Goal: Task Accomplishment & Management: Complete application form

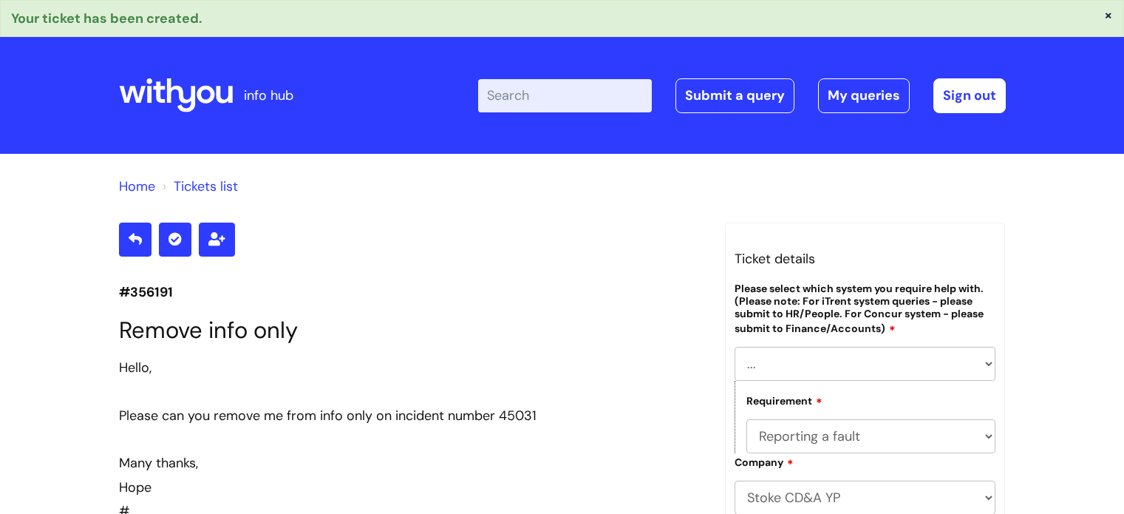
select select "[PERSON_NAME]"
select select "Reporting a fault"
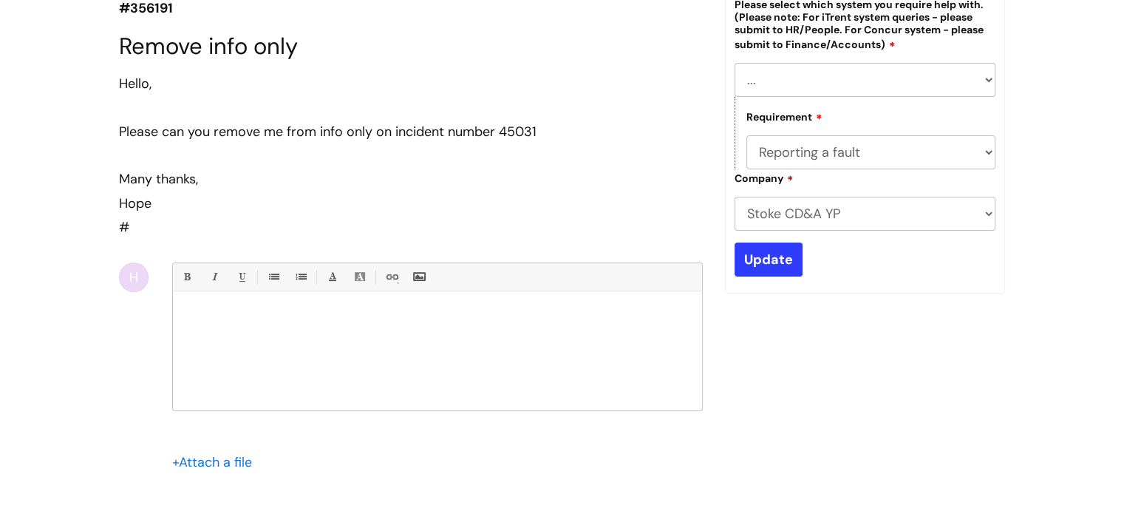
scroll to position [286, 0]
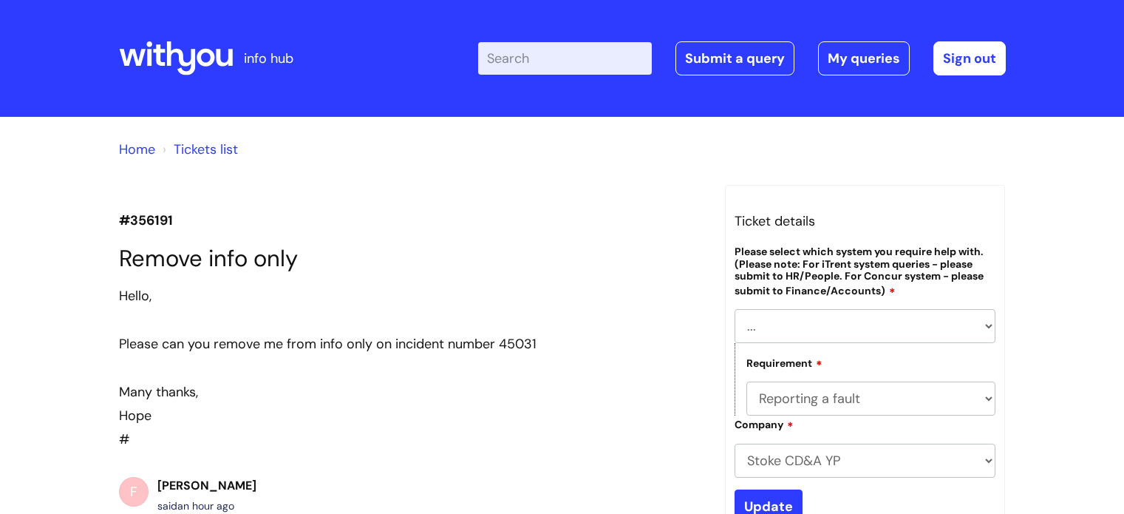
select select "[PERSON_NAME]"
select select "Reporting a fault"
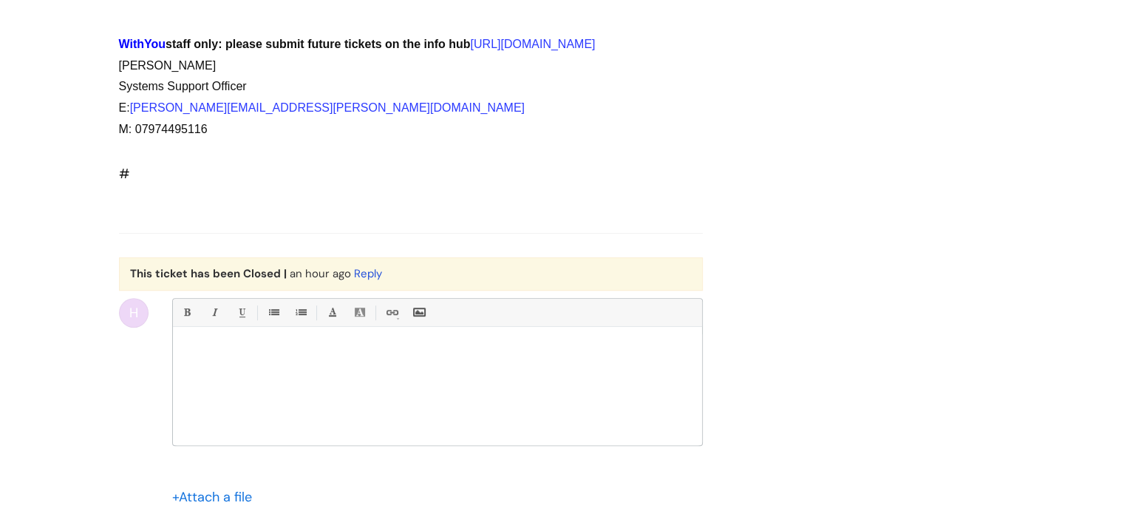
scroll to position [803, 0]
click at [362, 280] on link "Reply" at bounding box center [368, 272] width 28 height 15
click at [350, 412] on div at bounding box center [437, 388] width 529 height 111
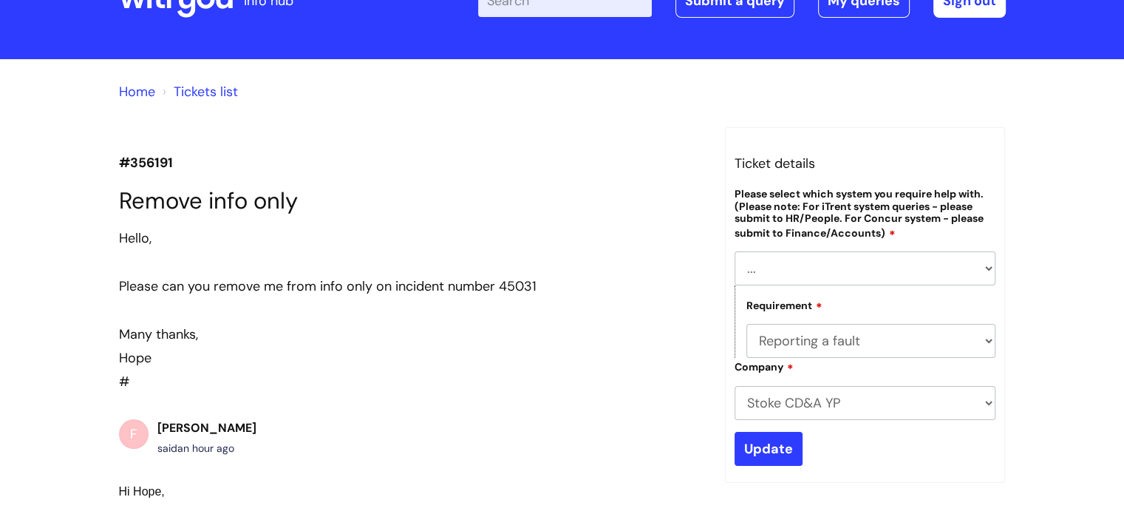
scroll to position [0, 0]
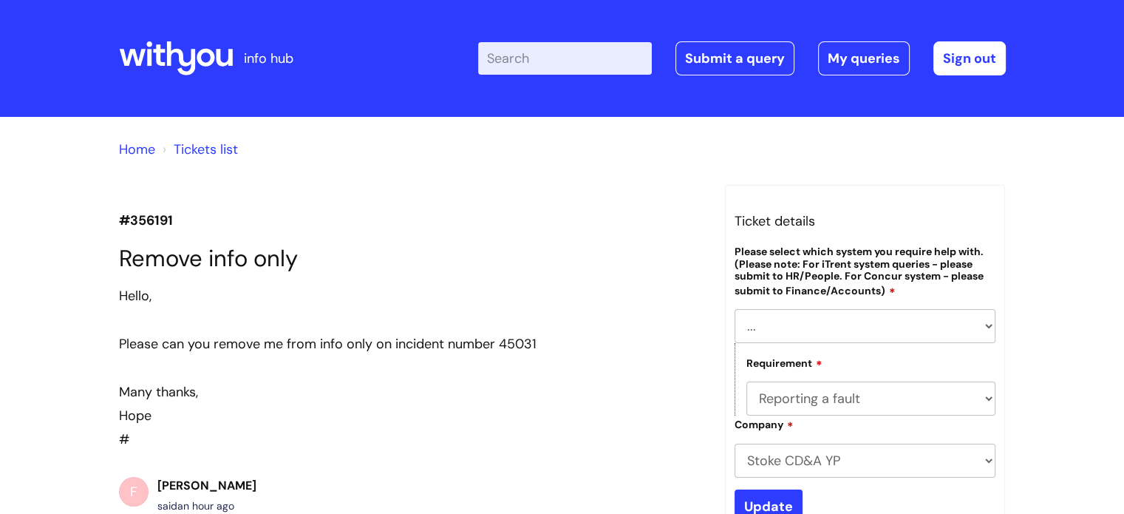
click at [143, 153] on link "Home" at bounding box center [137, 149] width 36 height 18
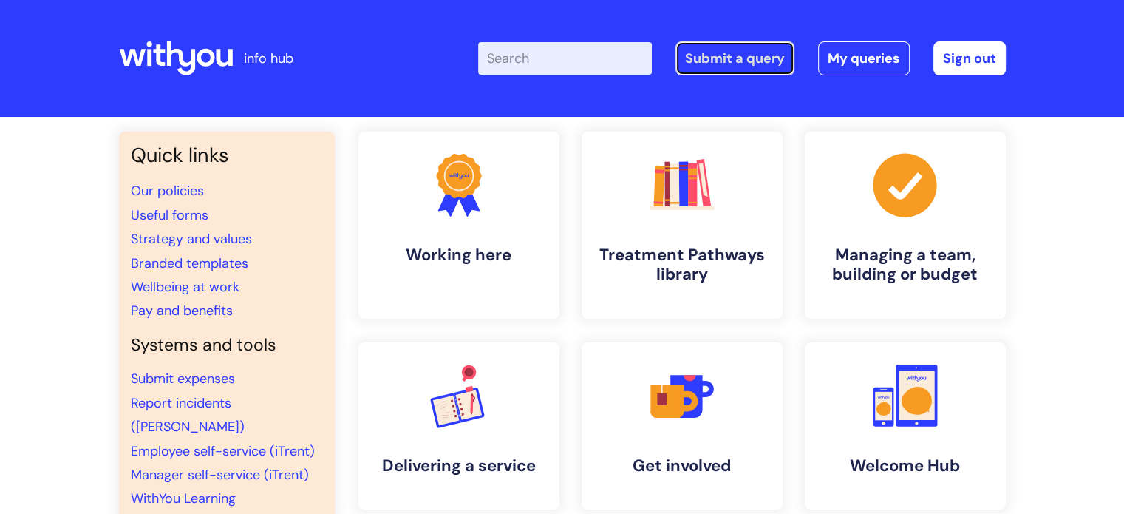
click at [762, 72] on link "Submit a query" at bounding box center [734, 58] width 119 height 34
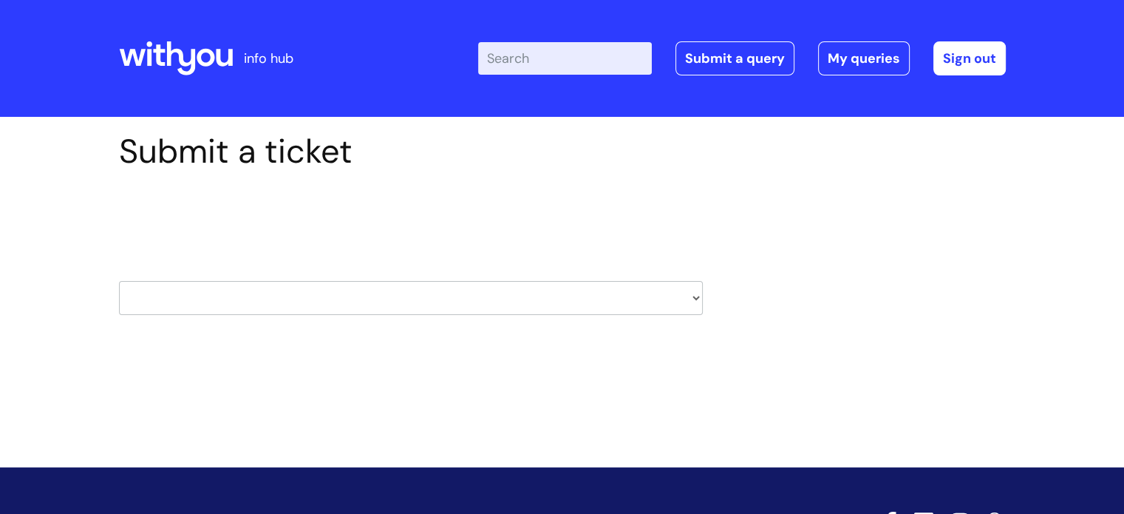
click at [426, 276] on div "HR / People IT and Support Clinical Drug Alerts Finance Accounts Data Support T…" at bounding box center [411, 279] width 584 height 69
click at [437, 284] on select "HR / People IT and Support Clinical Drug Alerts Finance Accounts Data Support T…" at bounding box center [411, 298] width 584 height 34
select select "systems"
click at [119, 281] on select "HR / People IT and Support Clinical Drug Alerts Finance Accounts Data Support T…" at bounding box center [411, 298] width 584 height 34
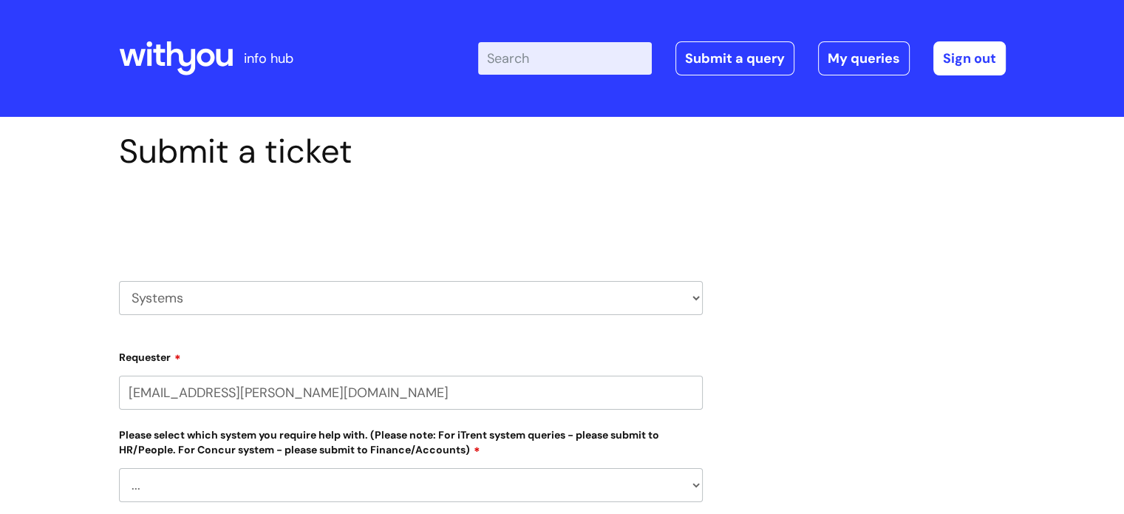
select select "80004418200"
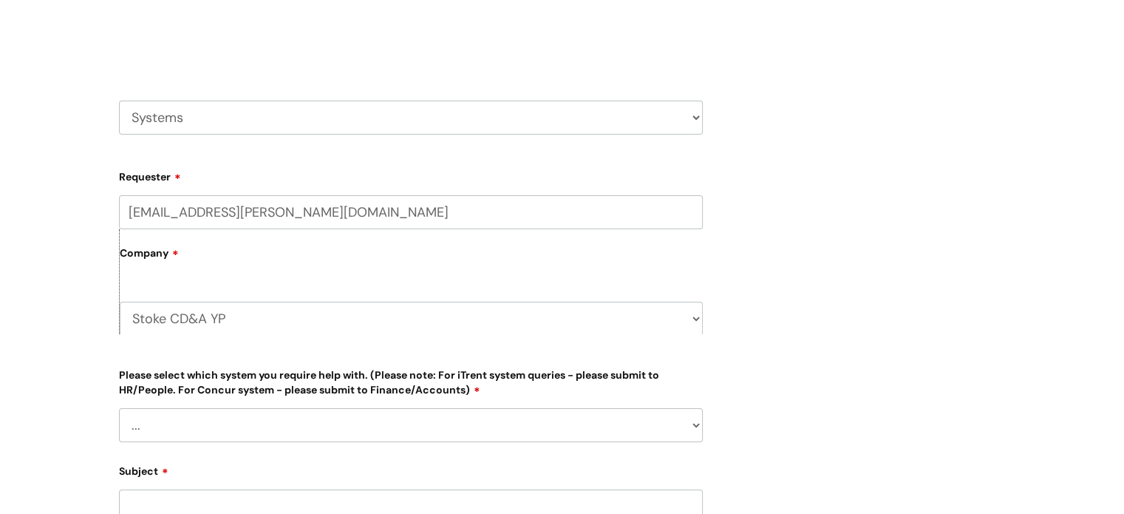
scroll to position [183, 0]
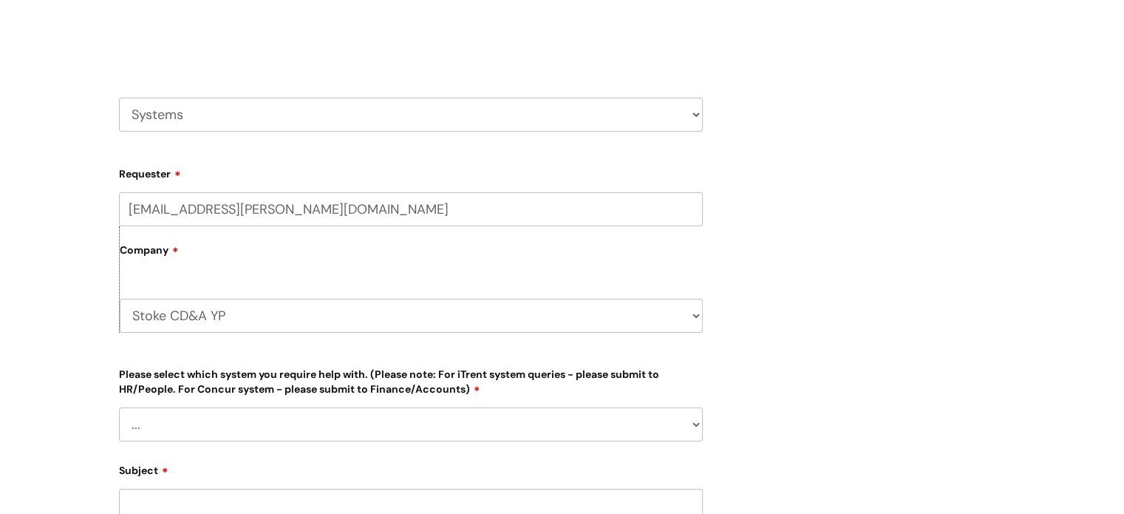
click at [421, 415] on select "... [PERSON_NAME] Helpdesk [DATE][DOMAIN_NAME] Nebula fault ILLY CarePath fault…" at bounding box center [411, 424] width 584 height 34
select select "[PERSON_NAME]"
click at [119, 407] on select "... Ulysses Helpdesk Monday.com Nebula fault ILLY CarePath fault Halo fault E-c…" at bounding box center [411, 424] width 584 height 34
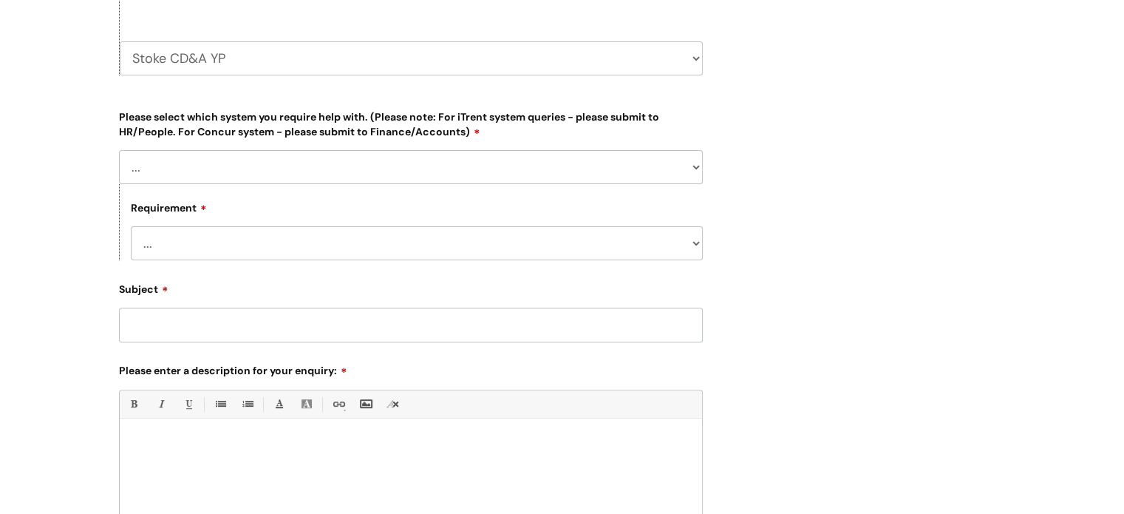
scroll to position [481, 0]
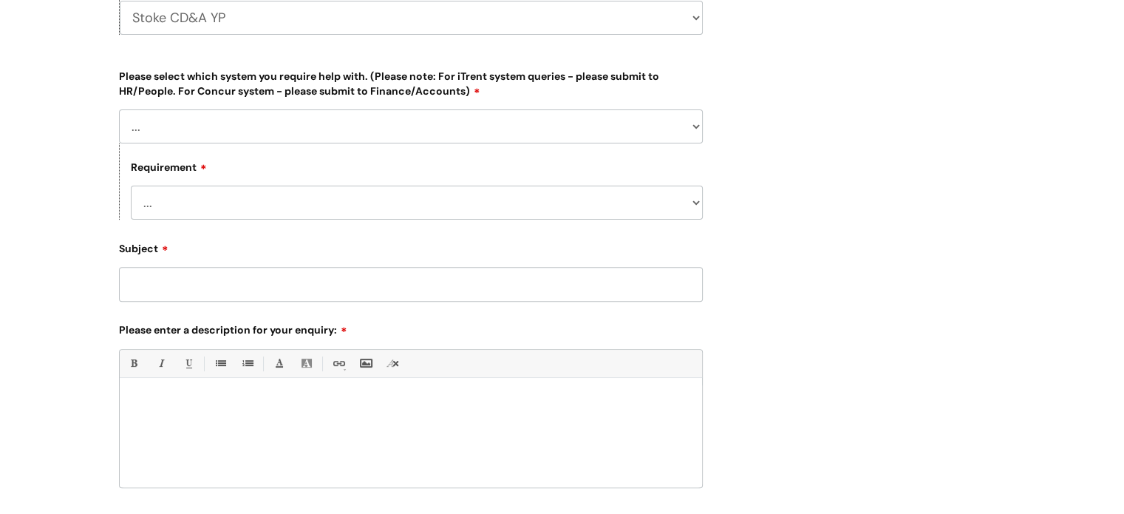
click at [392, 221] on form "Requester hope.edwards@wearewithyou.org.uk Company Stoke CD&A YP WithYou Curren…" at bounding box center [411, 233] width 584 height 741
click at [392, 201] on select "... Login required Data report assistance Reporting a fault" at bounding box center [417, 202] width 572 height 34
select select "Reporting a fault"
click at [131, 185] on select "... Login required Data report assistance Reporting a fault" at bounding box center [417, 202] width 572 height 34
click at [384, 304] on form "Requester hope.edwards@wearewithyou.org.uk Company Stoke CD&A YP WithYou Curren…" at bounding box center [411, 233] width 584 height 741
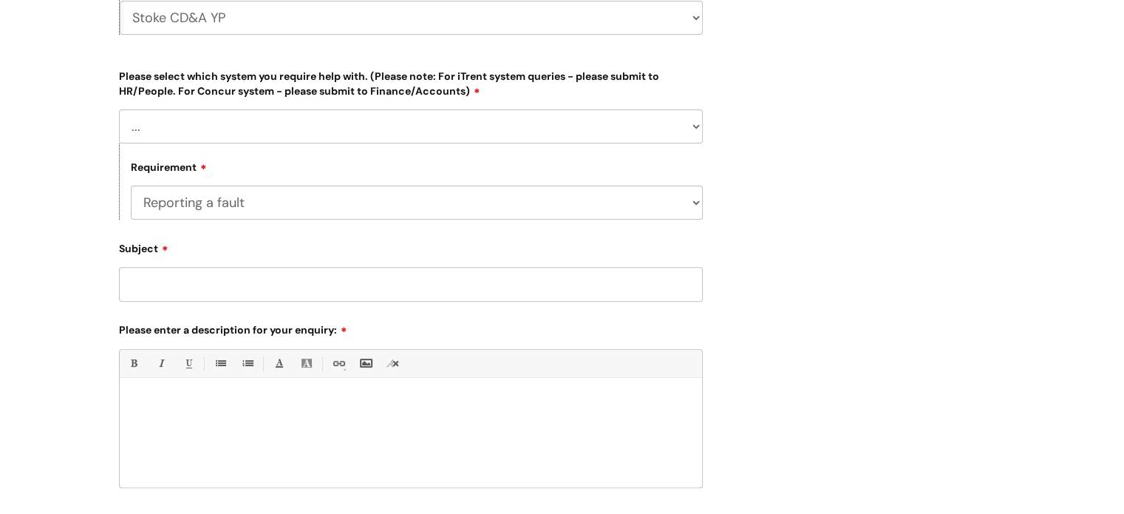
click at [384, 296] on input "Subject" at bounding box center [411, 284] width 584 height 34
type input "Remove info only"
click at [395, 423] on div at bounding box center [411, 436] width 582 height 102
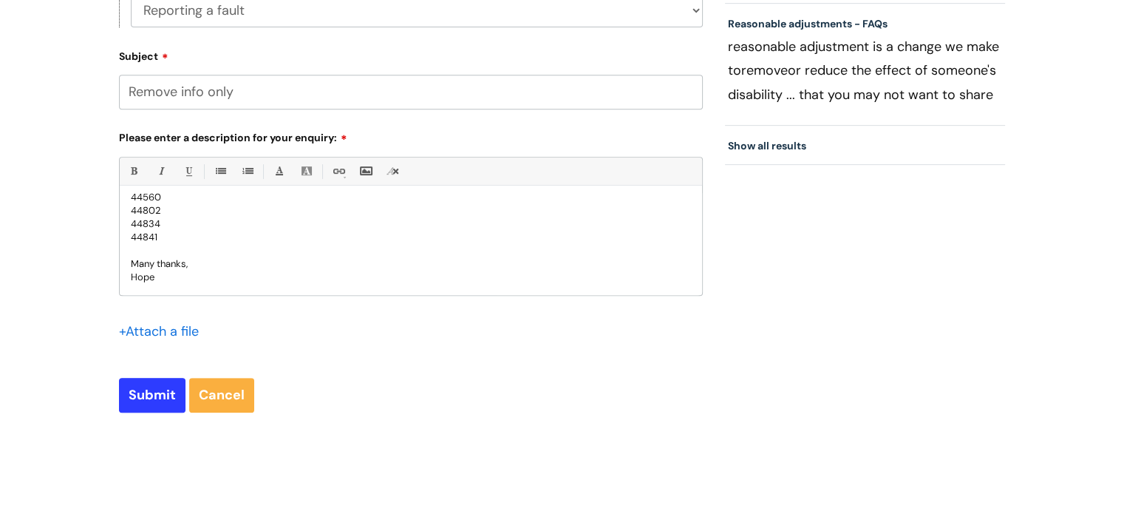
scroll to position [733, 0]
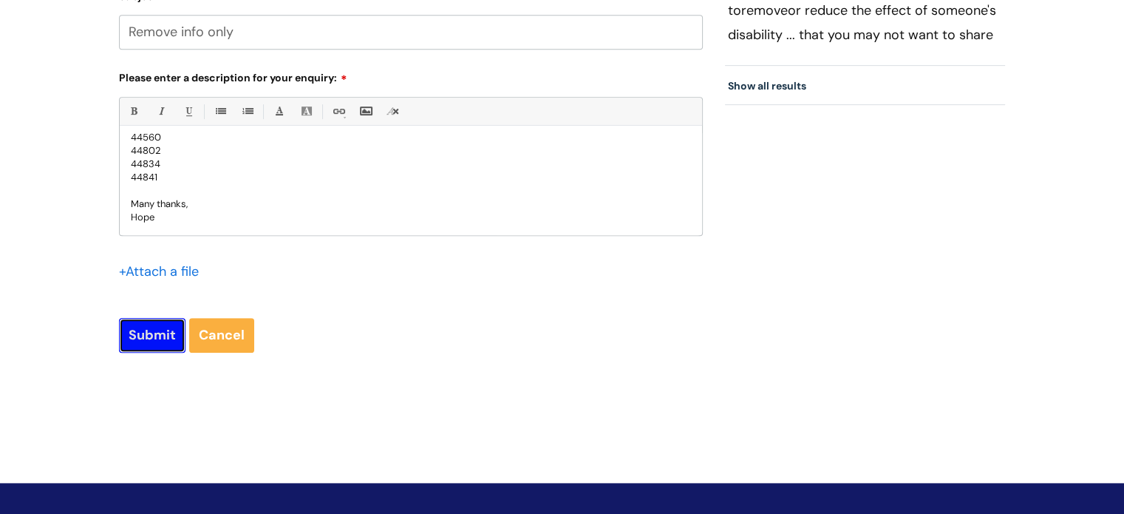
click at [162, 337] on input "Submit" at bounding box center [152, 335] width 67 height 34
type input "Please Wait..."
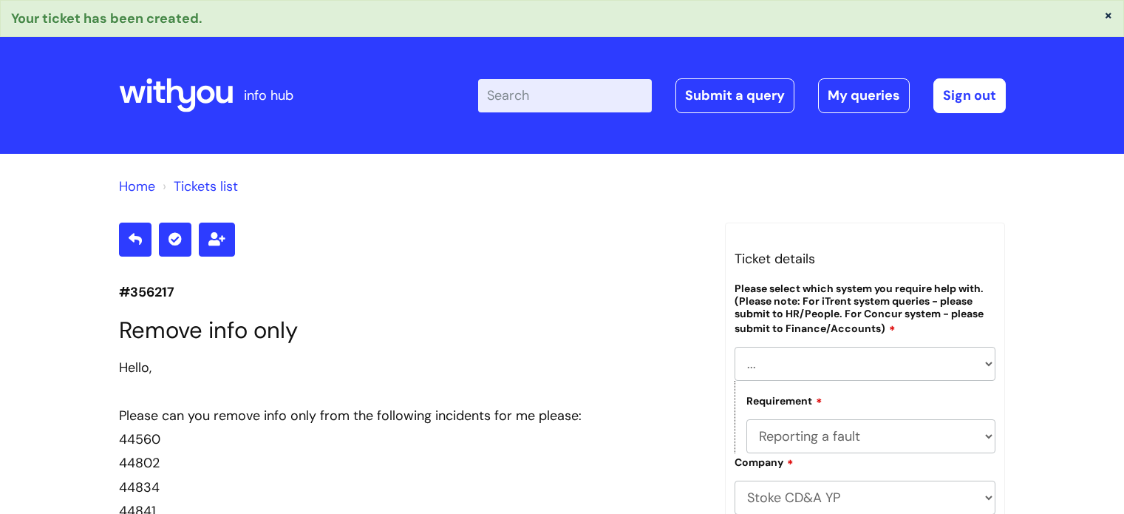
select select "[PERSON_NAME]"
select select "Reporting a fault"
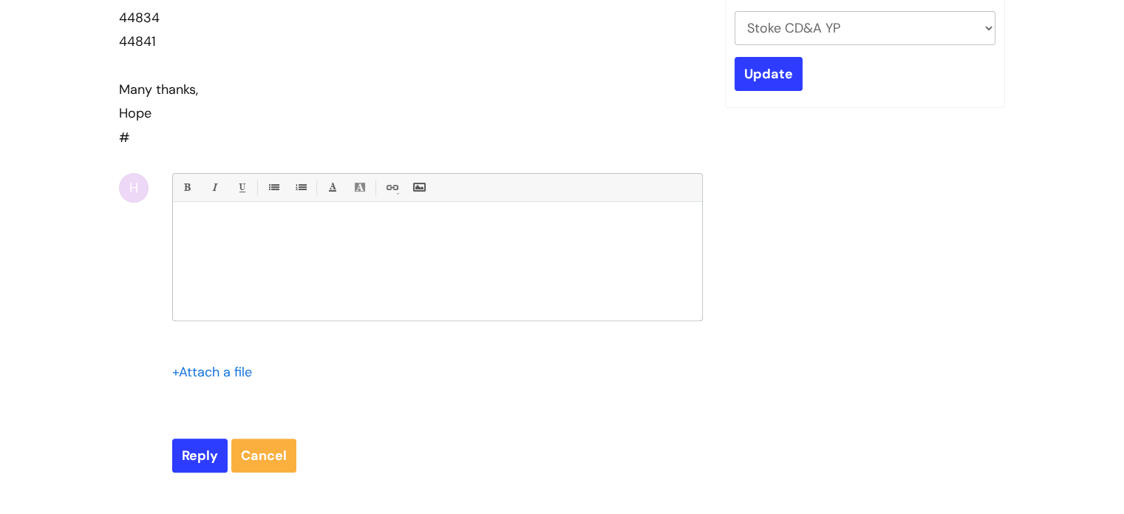
scroll to position [470, 0]
